Goal: Transaction & Acquisition: Download file/media

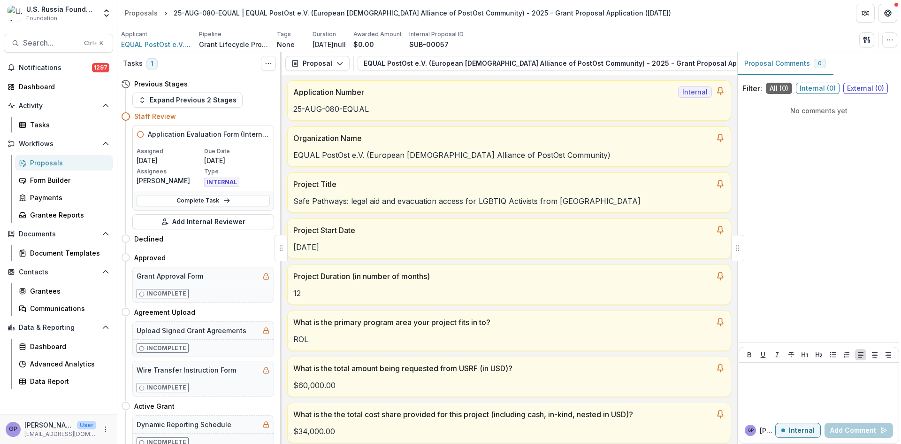
scroll to position [4772, 0]
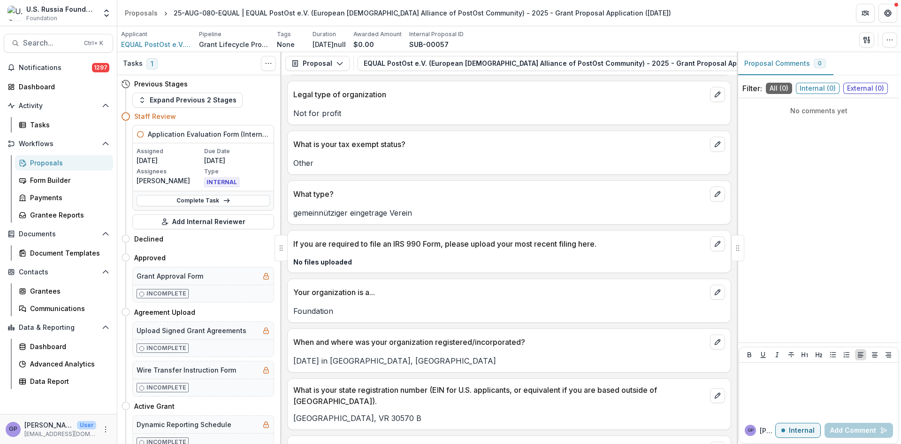
click at [41, 160] on div "Proposals" at bounding box center [68, 163] width 76 height 10
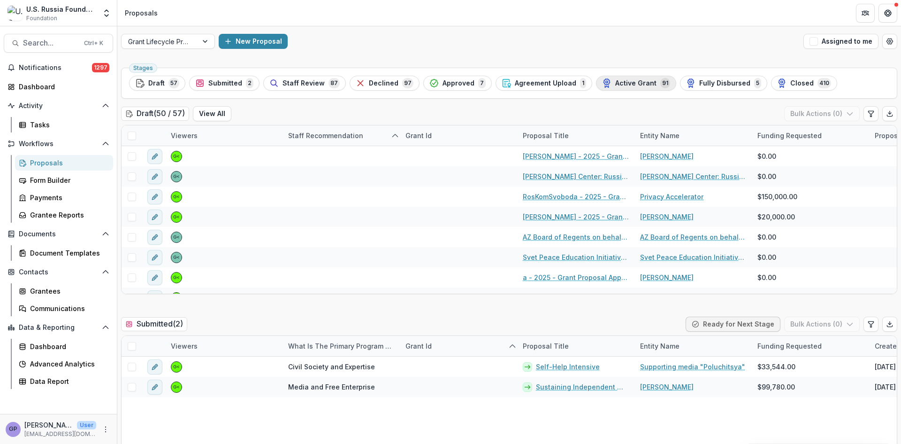
click at [629, 83] on span "Active Grant" at bounding box center [635, 83] width 41 height 8
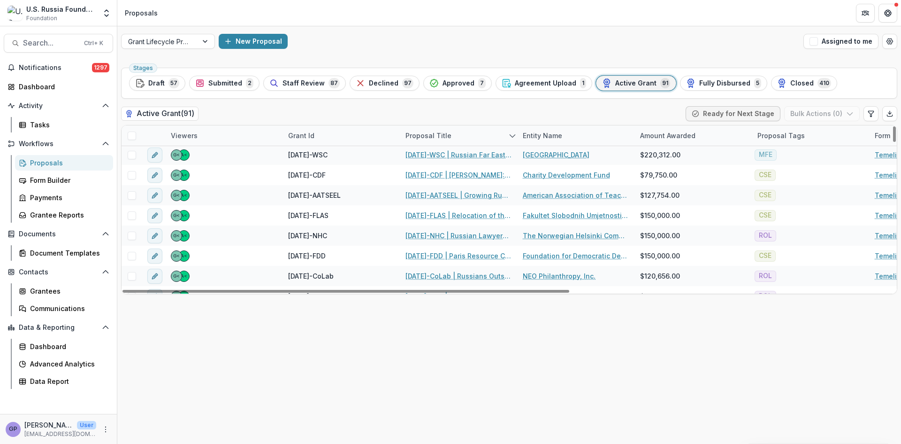
scroll to position [1361, 0]
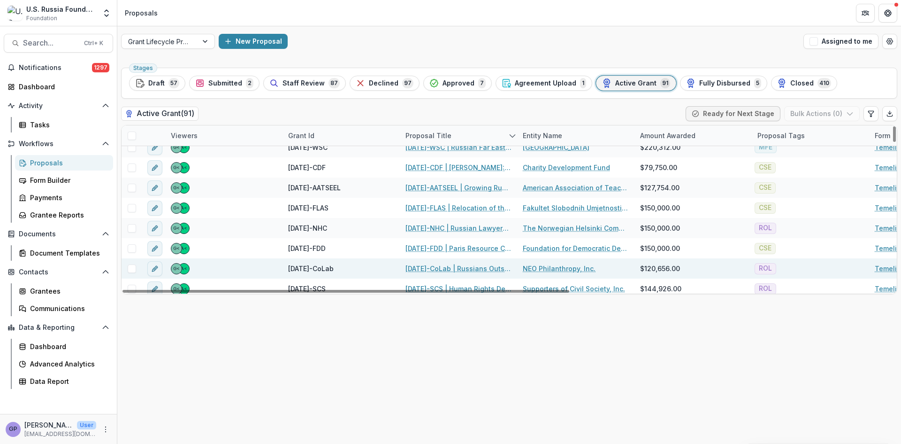
click at [438, 267] on link "[DATE]-CoLab | Russians Outside of [GEOGRAPHIC_DATA]: Resourcing Human Rights i…" at bounding box center [459, 268] width 106 height 10
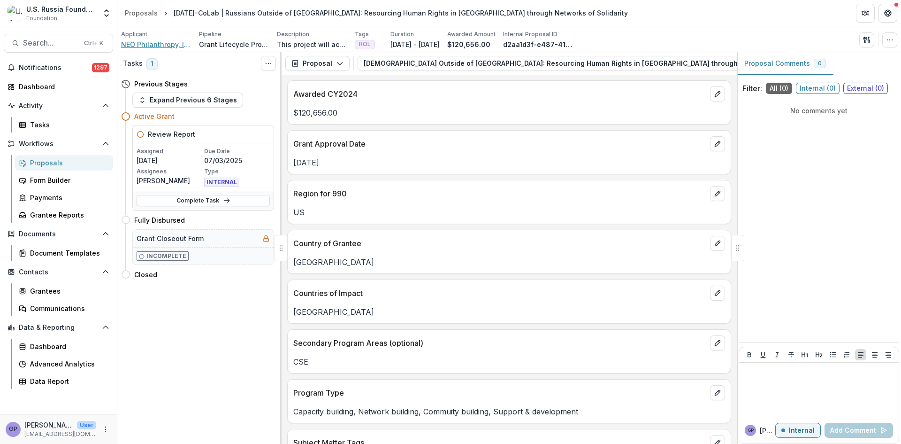
click at [144, 44] on span "NEO Philanthropy, Inc." at bounding box center [156, 44] width 70 height 10
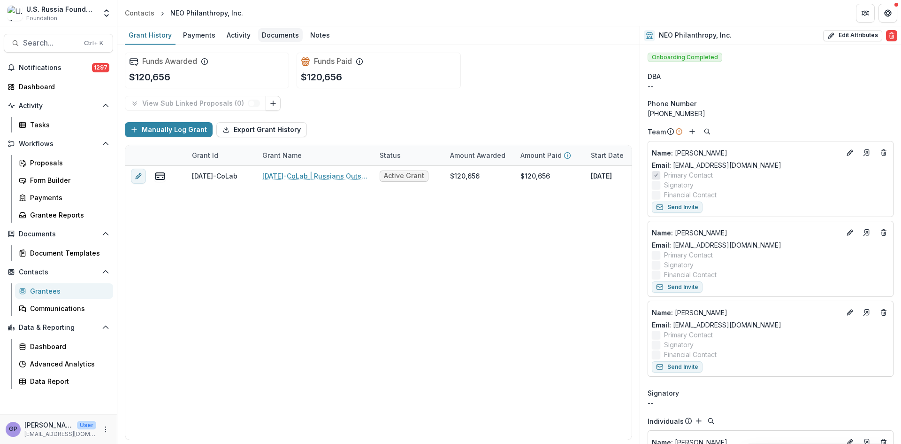
click at [283, 32] on div "Documents" at bounding box center [280, 35] width 45 height 14
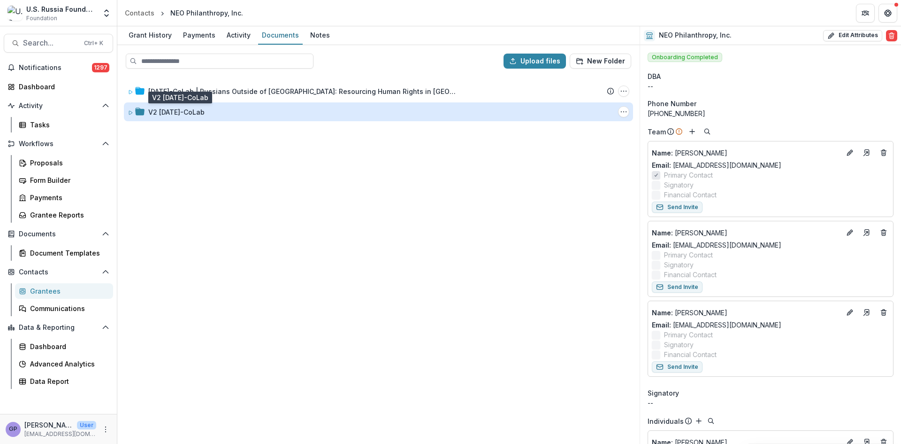
click at [201, 109] on div "V2 [DATE]-CoLab" at bounding box center [176, 112] width 56 height 10
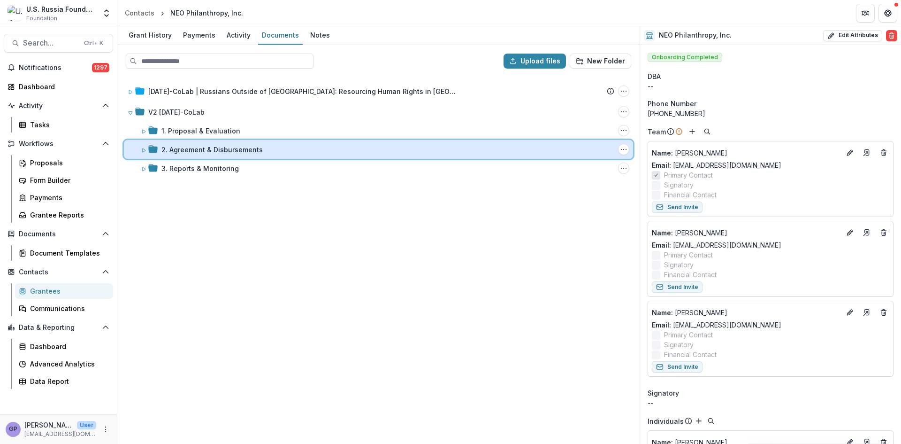
click at [199, 144] on div "2. Agreement & Disbursements Folder Options Rename Add Subfolder Delete" at bounding box center [378, 149] width 509 height 19
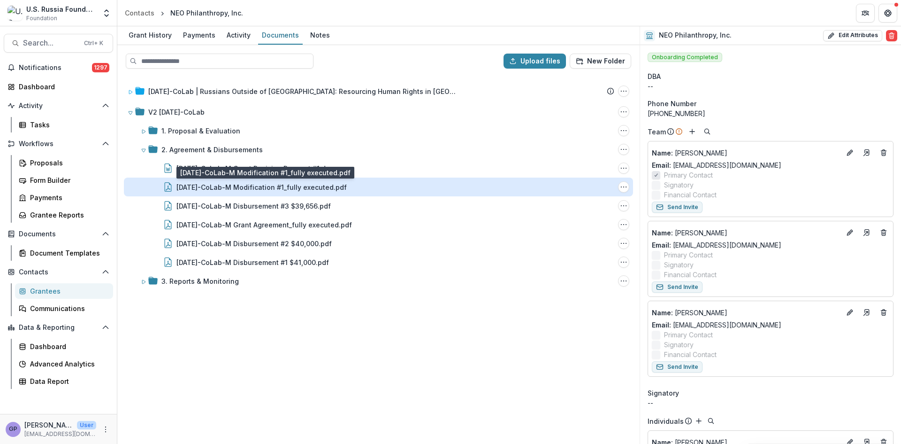
click at [310, 188] on div "[DATE]-CoLab-M Modification #1_fully executed.pdf" at bounding box center [261, 187] width 170 height 10
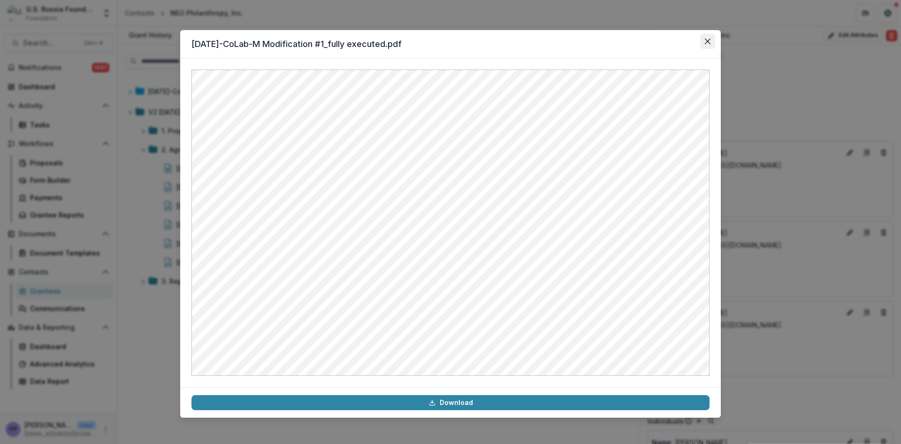
click at [708, 38] on icon "Close" at bounding box center [708, 41] width 6 height 6
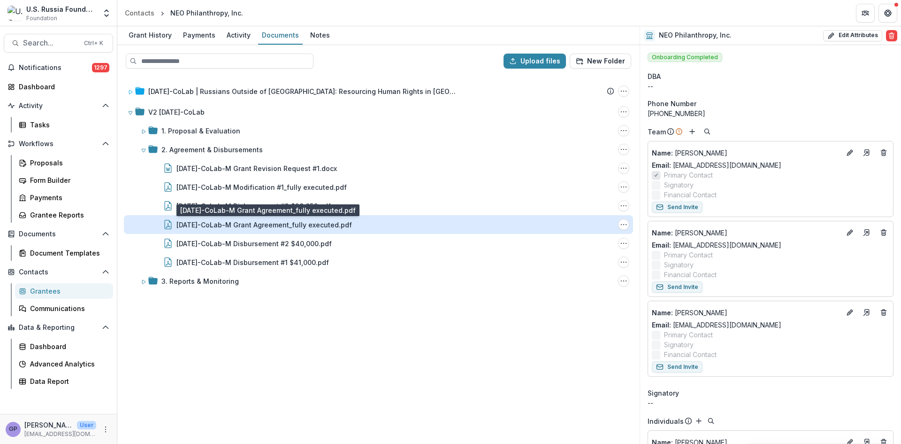
click at [277, 225] on div "[DATE]-CoLab-M Grant Agreement_fully executed.pdf" at bounding box center [264, 225] width 176 height 10
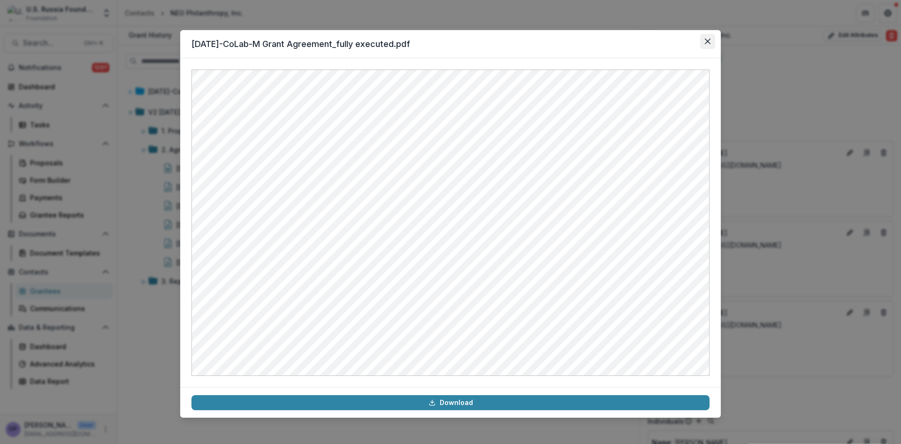
click at [708, 37] on button "Close" at bounding box center [707, 41] width 15 height 15
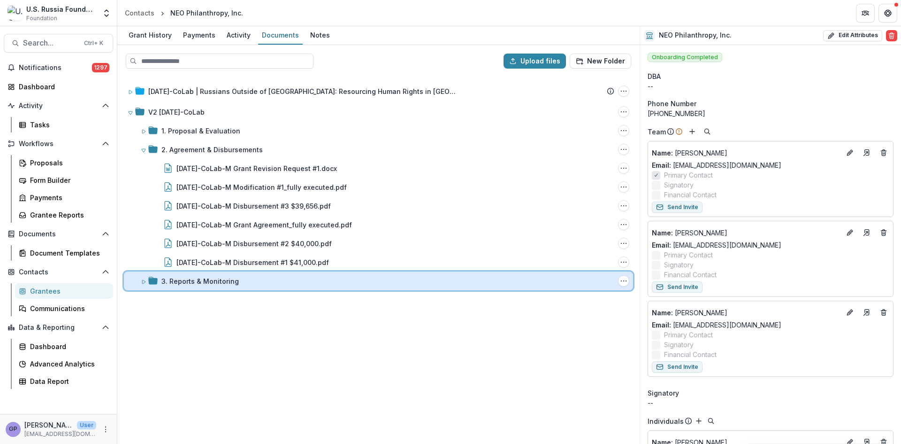
click at [142, 279] on icon at bounding box center [144, 282] width 6 height 6
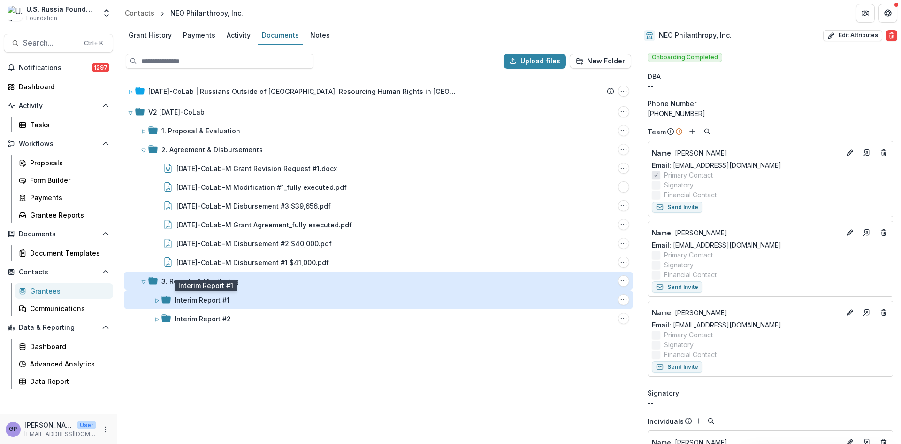
click at [209, 300] on div "Interim Report #1" at bounding box center [202, 300] width 55 height 10
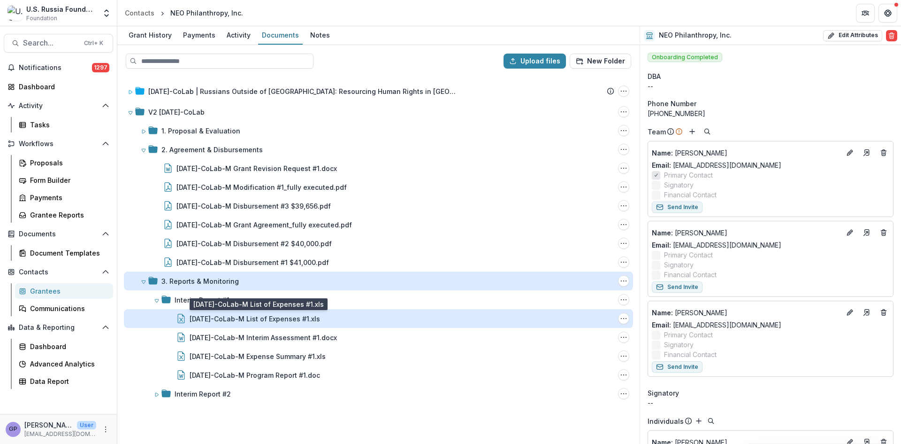
click at [306, 317] on div "[DATE]-CoLab-M List of Expenses #1.xls" at bounding box center [255, 319] width 130 height 10
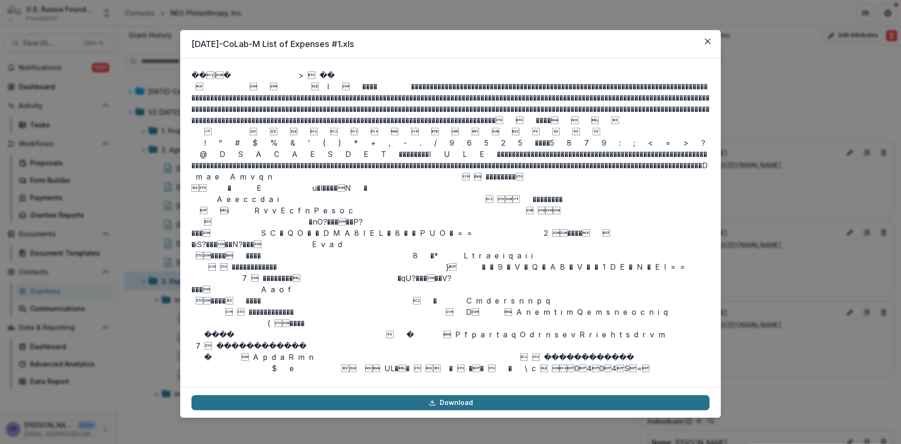
click at [463, 404] on link "Download" at bounding box center [450, 402] width 518 height 15
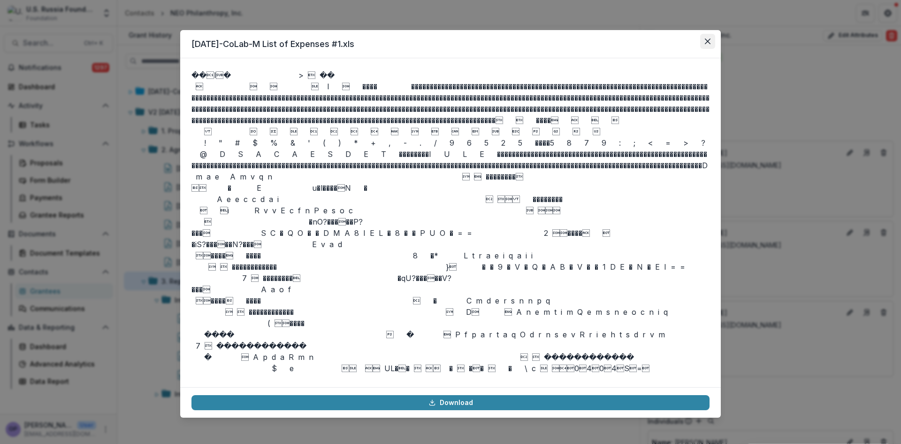
click at [707, 42] on icon "Close" at bounding box center [708, 41] width 6 height 6
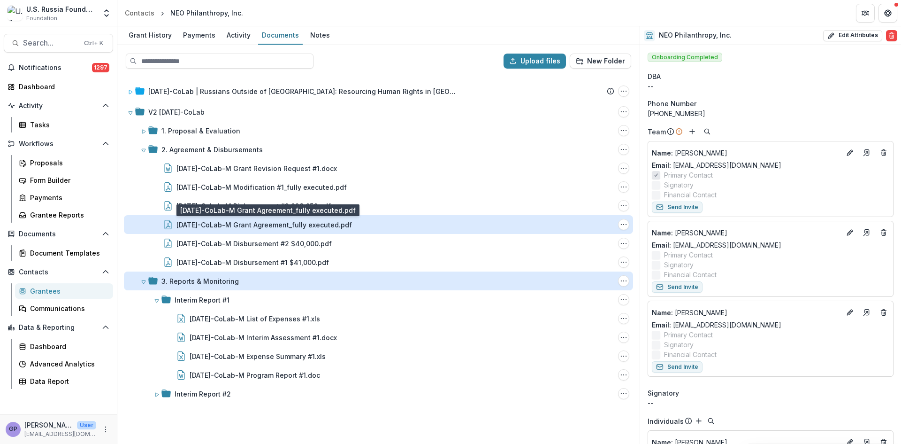
click at [223, 222] on div "[DATE]-CoLab-M Grant Agreement_fully executed.pdf" at bounding box center [264, 225] width 176 height 10
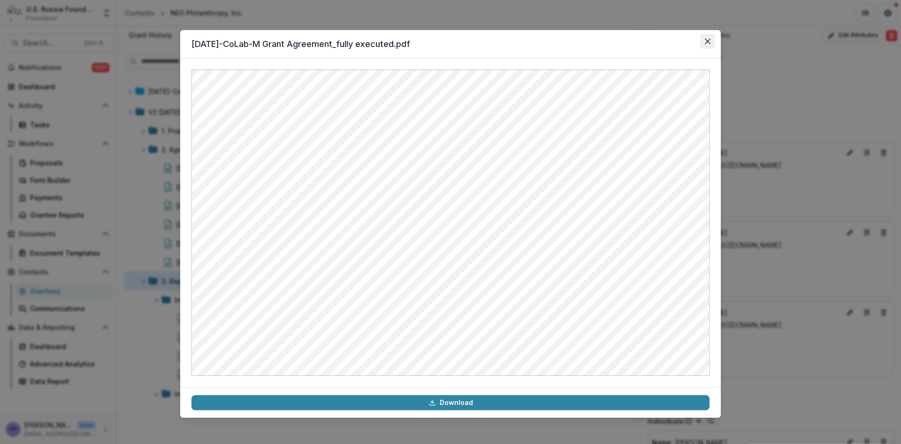
click at [705, 38] on button "Close" at bounding box center [707, 41] width 15 height 15
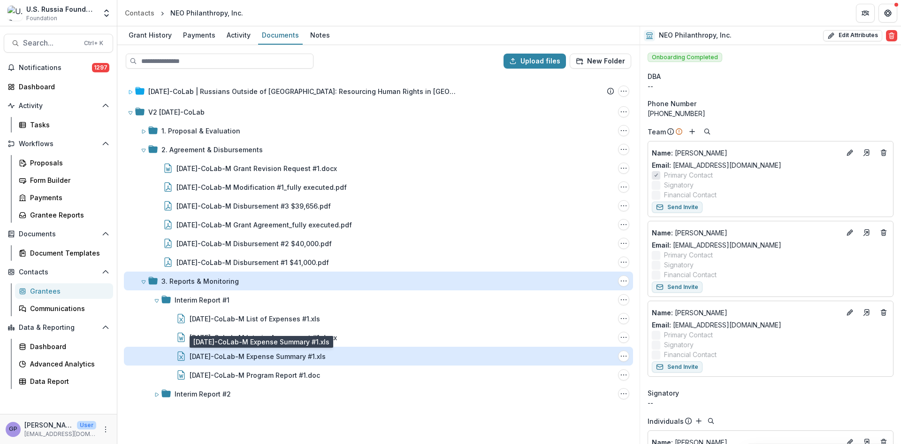
click at [308, 353] on div "[DATE]-CoLab-M Expense Summary #1.xls" at bounding box center [258, 356] width 136 height 10
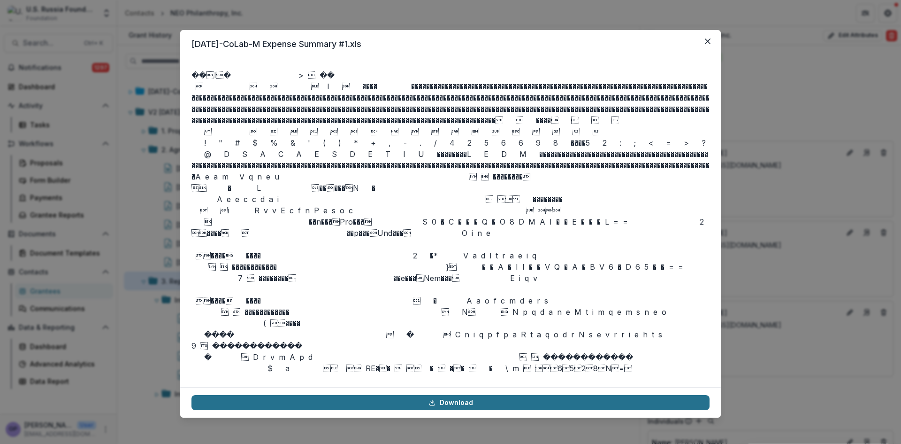
click at [458, 404] on link "Download" at bounding box center [450, 402] width 518 height 15
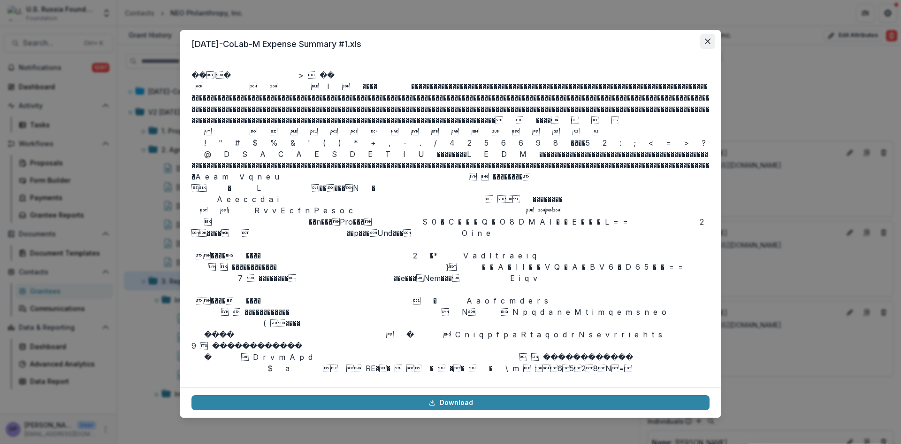
click at [709, 36] on button "Close" at bounding box center [707, 41] width 15 height 15
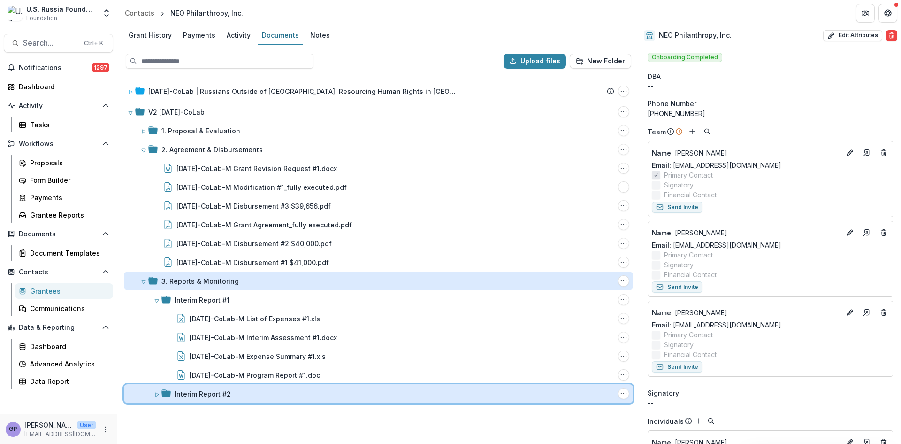
click at [156, 394] on icon at bounding box center [157, 394] width 6 height 6
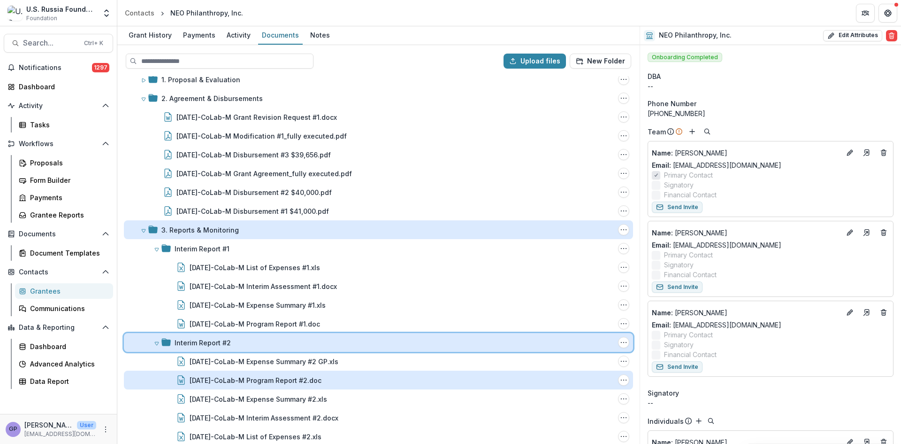
scroll to position [60, 0]
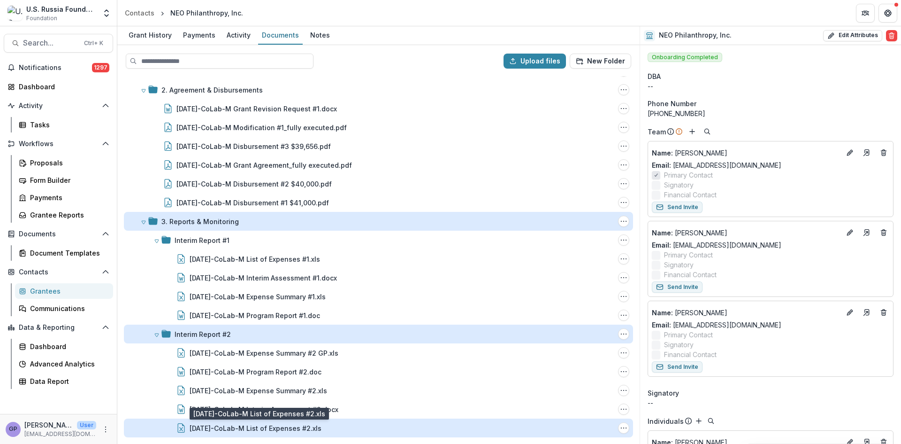
click at [299, 425] on div "[DATE]-CoLab-M List of Expenses #2.xls" at bounding box center [256, 428] width 132 height 10
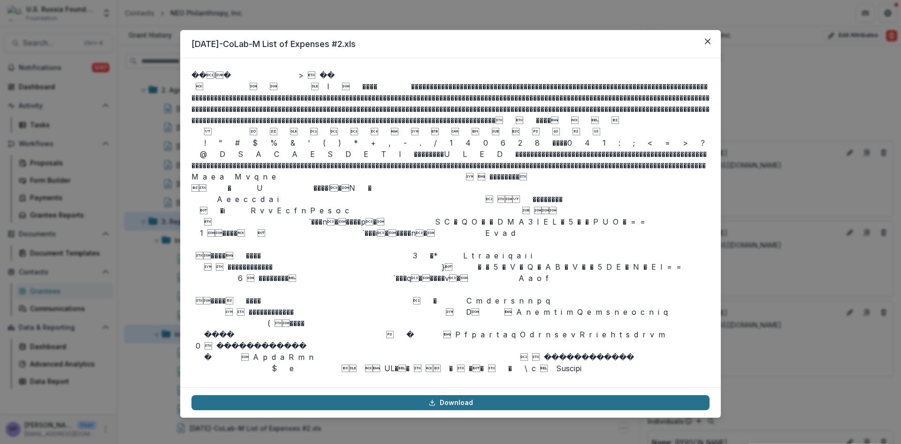
click at [464, 404] on link "Download" at bounding box center [450, 402] width 518 height 15
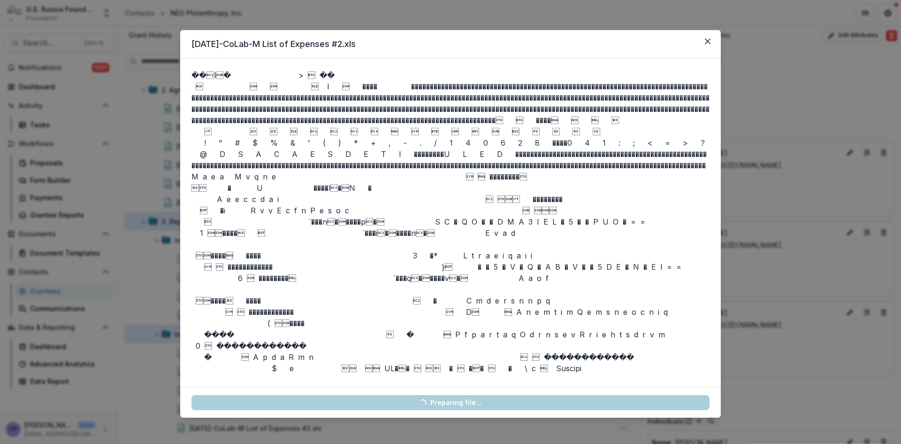
click at [464, 404] on link "Loading... Preparing file..." at bounding box center [450, 402] width 518 height 15
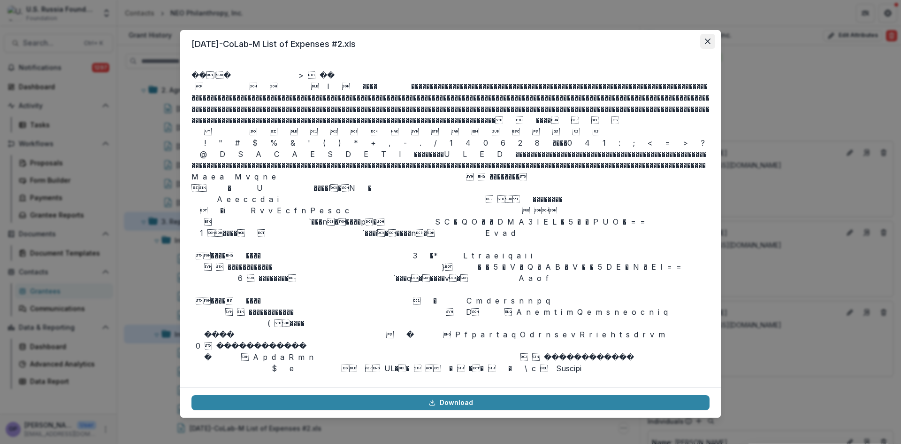
click at [708, 40] on icon "Close" at bounding box center [708, 41] width 6 height 6
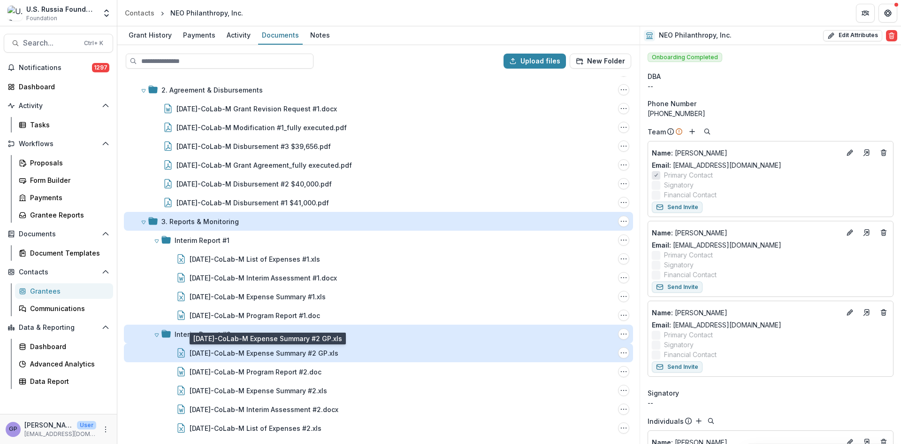
click at [298, 352] on div "[DATE]-CoLab-M Expense Summary #2 GP.xls" at bounding box center [264, 353] width 149 height 10
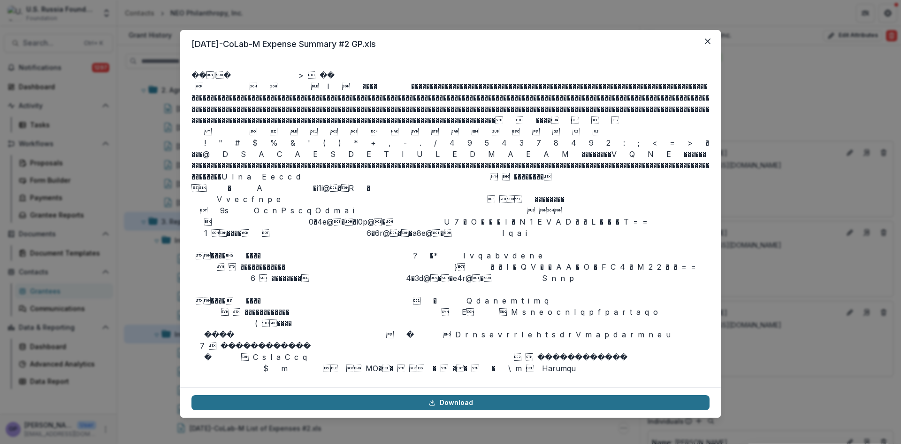
click at [458, 400] on link "Download" at bounding box center [450, 402] width 518 height 15
click at [452, 404] on link "Download" at bounding box center [450, 402] width 518 height 15
click at [453, 398] on link "Download" at bounding box center [450, 402] width 518 height 15
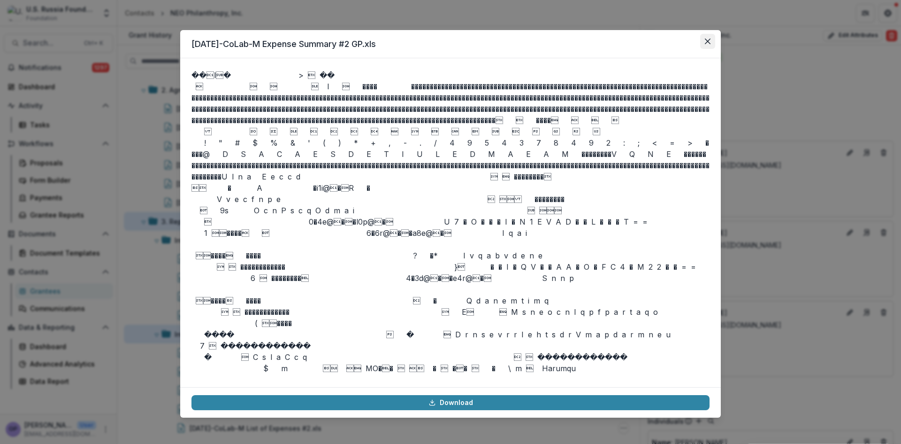
click at [705, 38] on button "Close" at bounding box center [707, 41] width 15 height 15
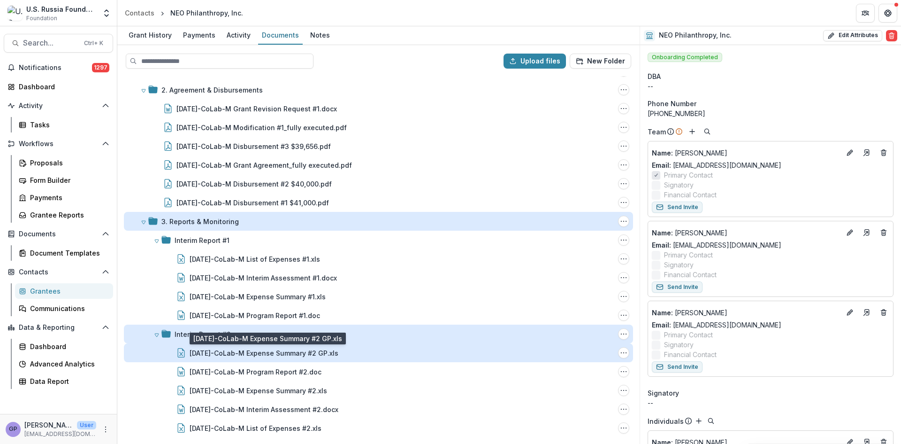
click at [311, 355] on div "[DATE]-CoLab-M Expense Summary #2 GP.xls" at bounding box center [264, 353] width 149 height 10
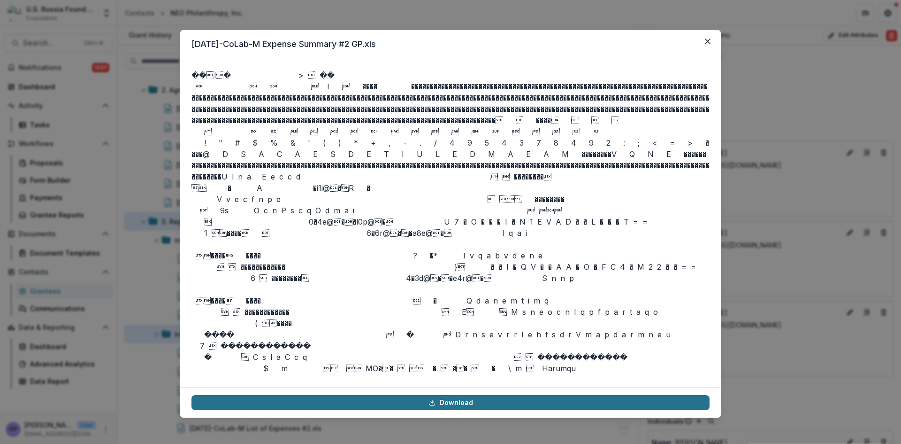
click at [452, 401] on link "Download" at bounding box center [450, 402] width 518 height 15
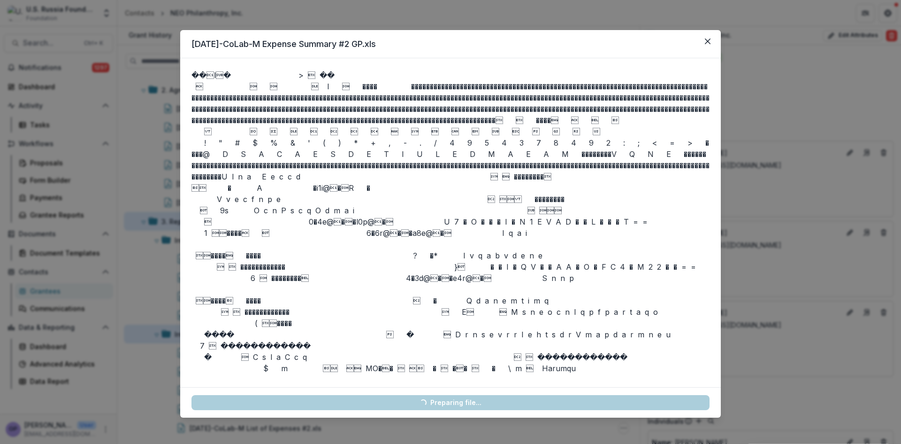
click at [452, 401] on link "Loading... Preparing file..." at bounding box center [450, 402] width 518 height 15
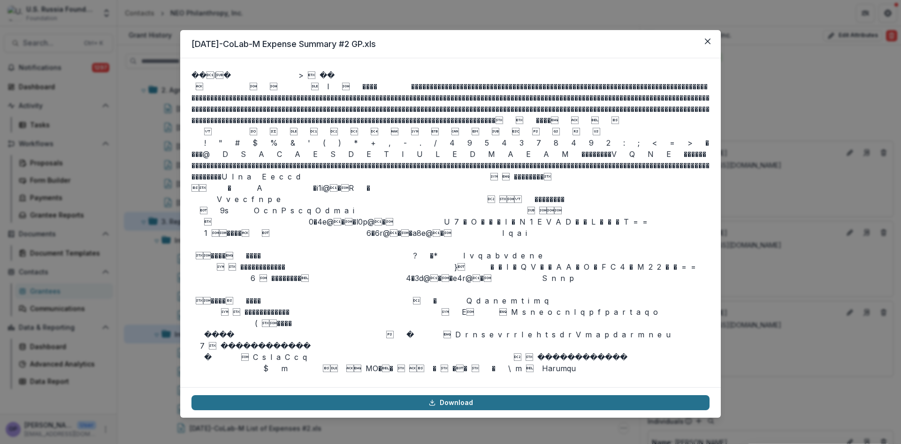
click at [452, 401] on link "Download" at bounding box center [450, 402] width 518 height 15
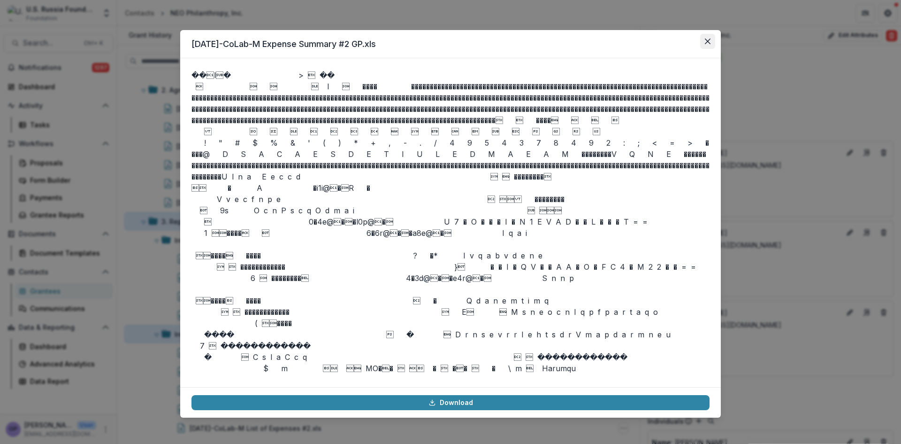
click at [706, 41] on icon "Close" at bounding box center [708, 41] width 6 height 6
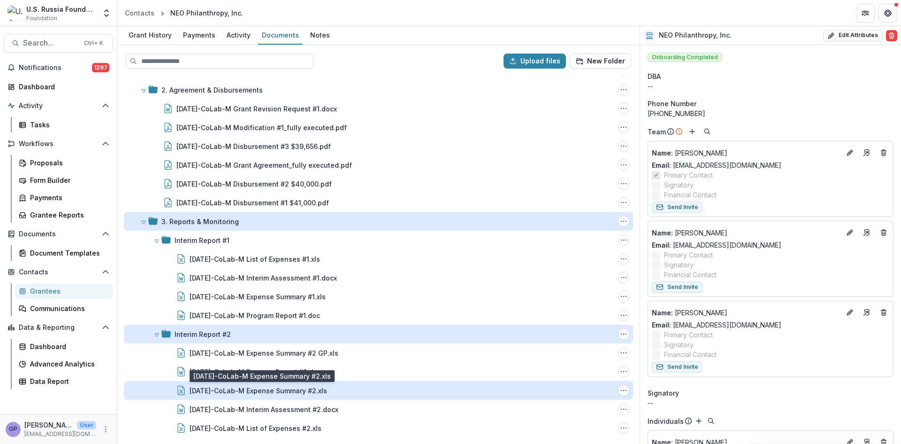
click at [311, 388] on div "[DATE]-CoLab-M Expense Summary #2.xls" at bounding box center [259, 390] width 138 height 10
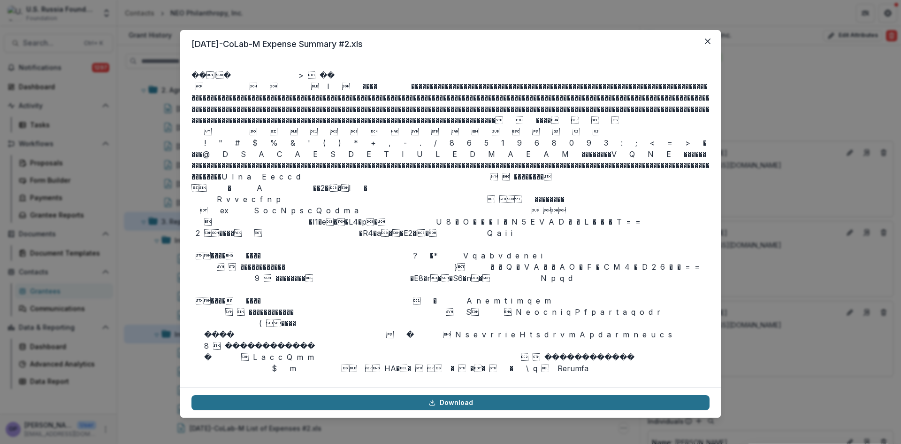
click at [468, 400] on link "Download" at bounding box center [450, 402] width 518 height 15
click at [439, 396] on link "Download" at bounding box center [450, 402] width 518 height 15
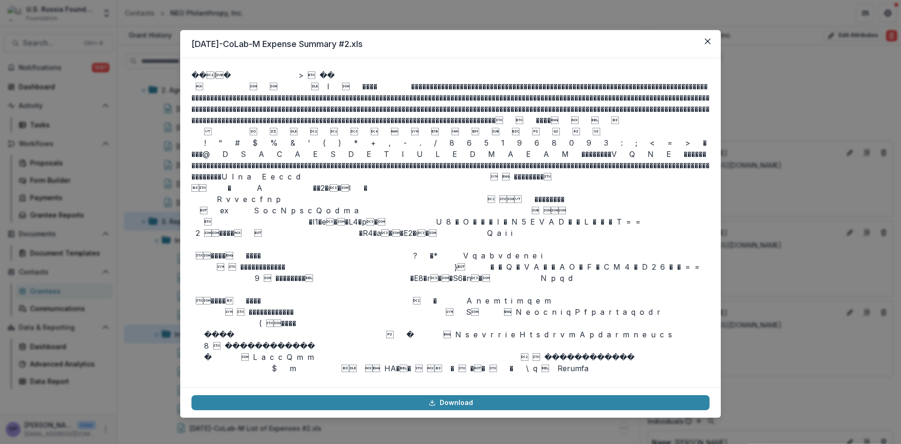
drag, startPoint x: 640, startPoint y: 38, endPoint x: 705, endPoint y: 28, distance: 65.6
click at [650, 36] on header "[DATE]-CoLab-M Expense Summary #2.xls" at bounding box center [450, 44] width 541 height 28
click at [708, 39] on icon "Close" at bounding box center [708, 41] width 6 height 6
